Goal: Check status: Check status

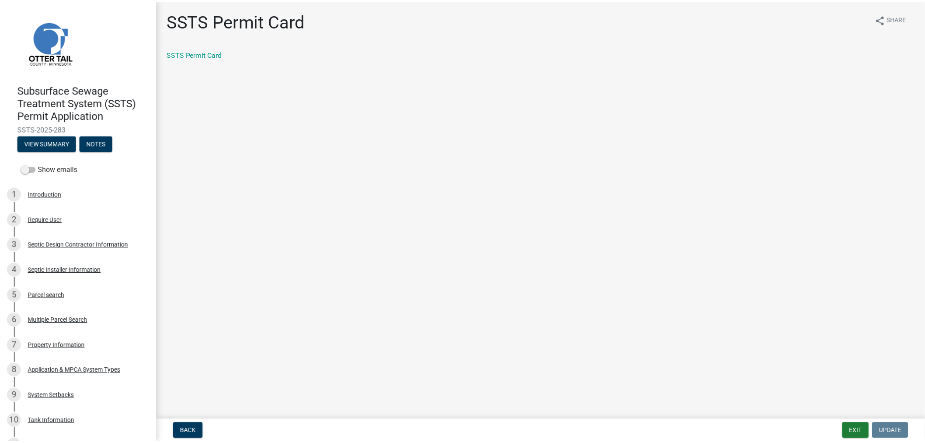
scroll to position [525, 0]
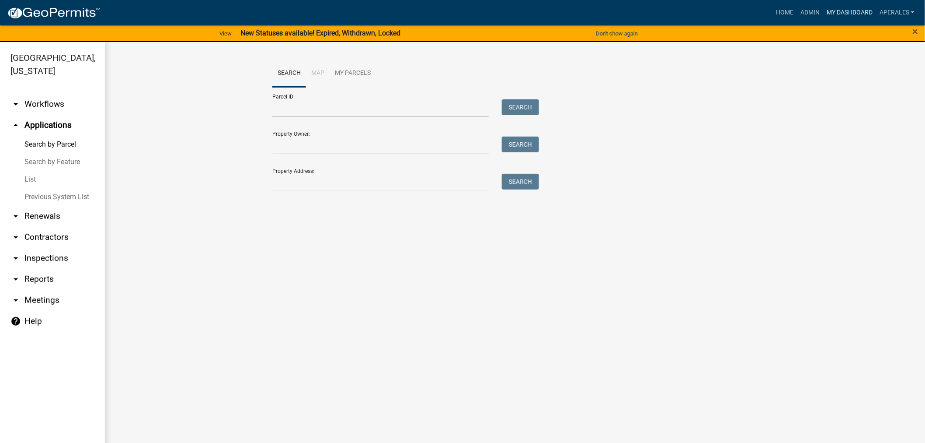
click at [864, 5] on link "My Dashboard" at bounding box center [849, 12] width 53 height 17
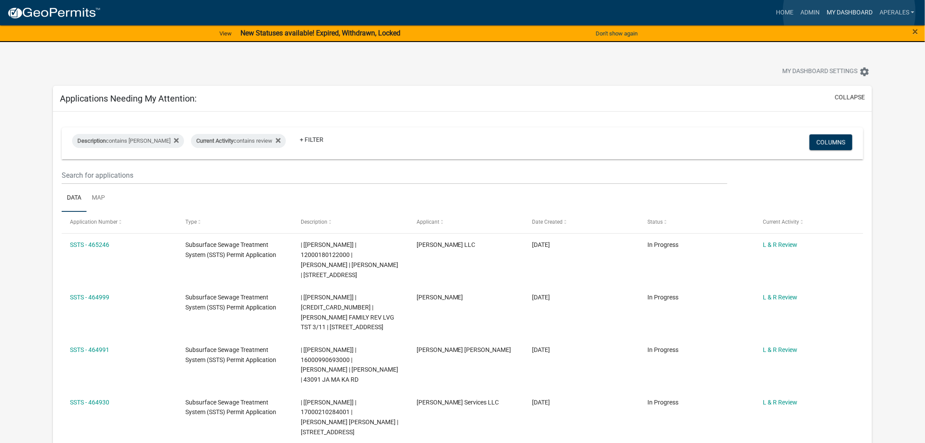
click at [850, 12] on link "My Dashboard" at bounding box center [849, 12] width 53 height 17
click at [806, 10] on link "Admin" at bounding box center [810, 12] width 26 height 17
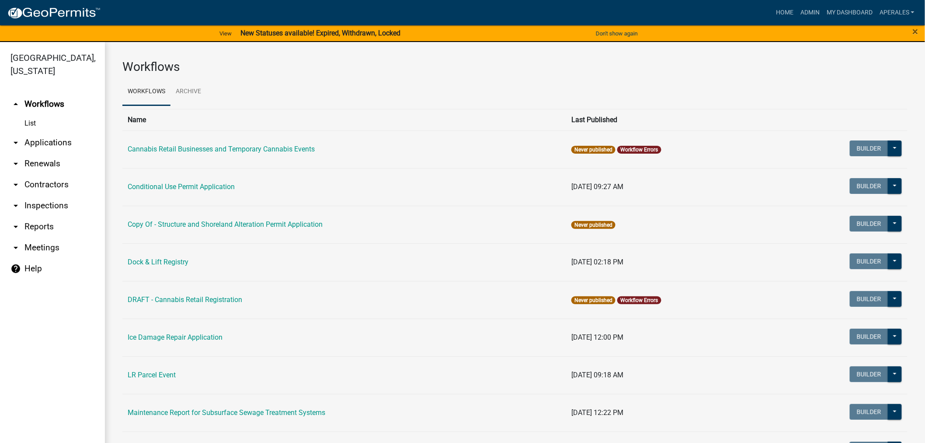
click at [31, 142] on link "arrow_drop_down Applications" at bounding box center [52, 142] width 105 height 21
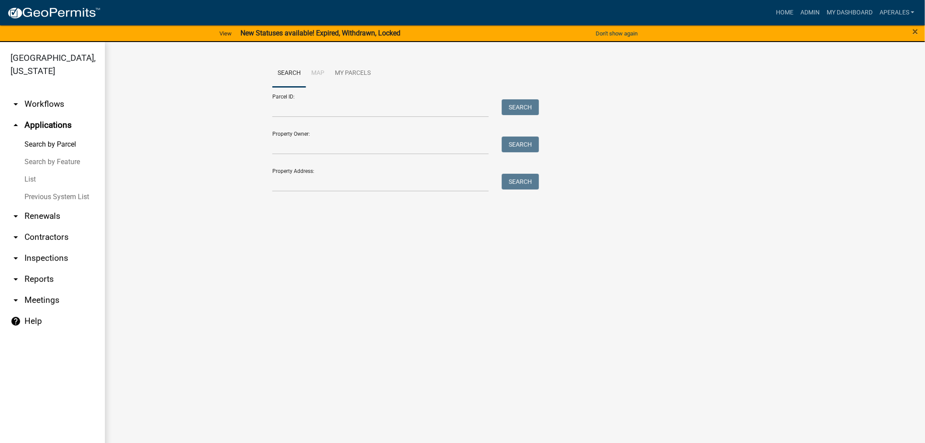
click at [297, 97] on div "Parcel ID: Search" at bounding box center [403, 102] width 262 height 30
click at [303, 108] on input "Parcel ID:" at bounding box center [380, 108] width 216 height 18
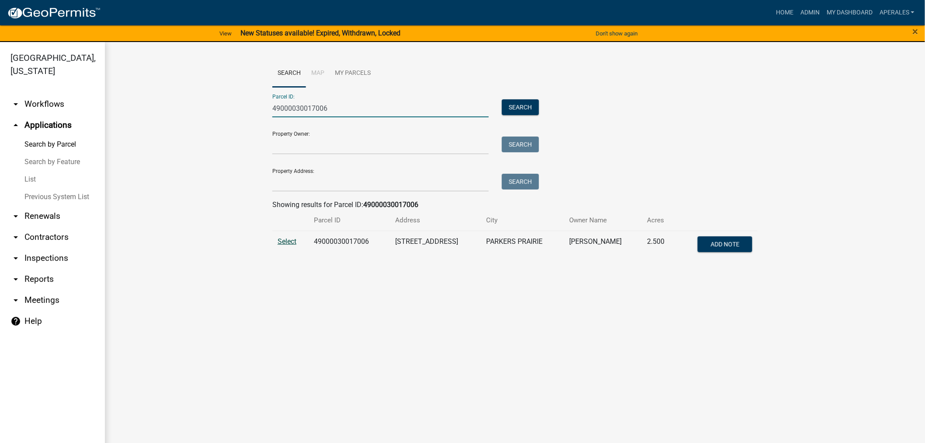
type input "49000030017006"
click at [278, 239] on span "Select" at bounding box center [287, 241] width 19 height 8
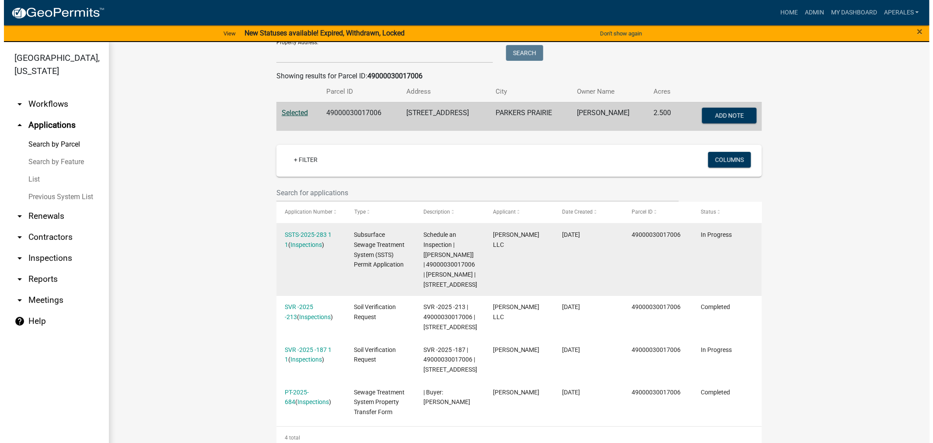
scroll to position [146, 0]
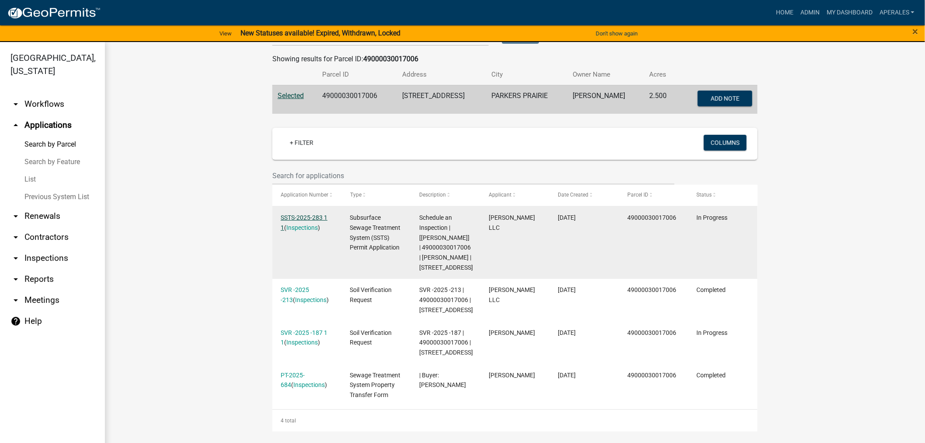
click at [295, 218] on link "SSTS-2025-283 1 1" at bounding box center [304, 222] width 47 height 17
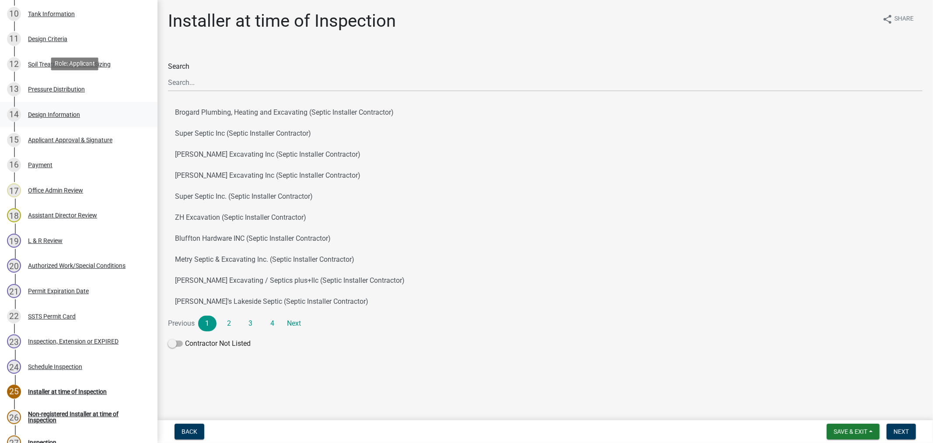
scroll to position [379, 0]
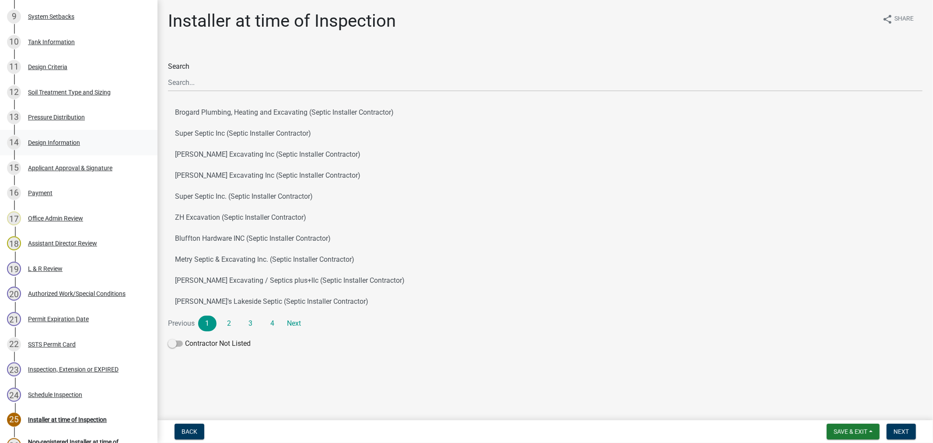
click at [68, 145] on div "14 Design Information" at bounding box center [75, 143] width 136 height 14
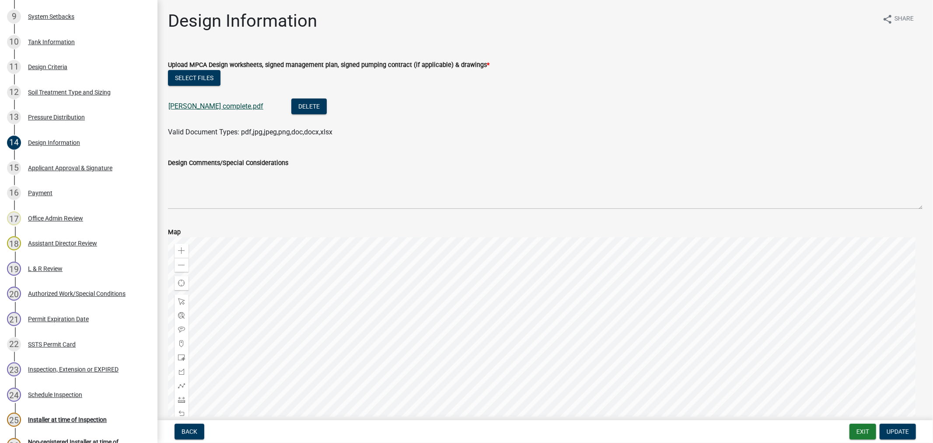
click at [197, 106] on link "[PERSON_NAME] complete.pdf" at bounding box center [215, 106] width 95 height 8
